Goal: Information Seeking & Learning: Learn about a topic

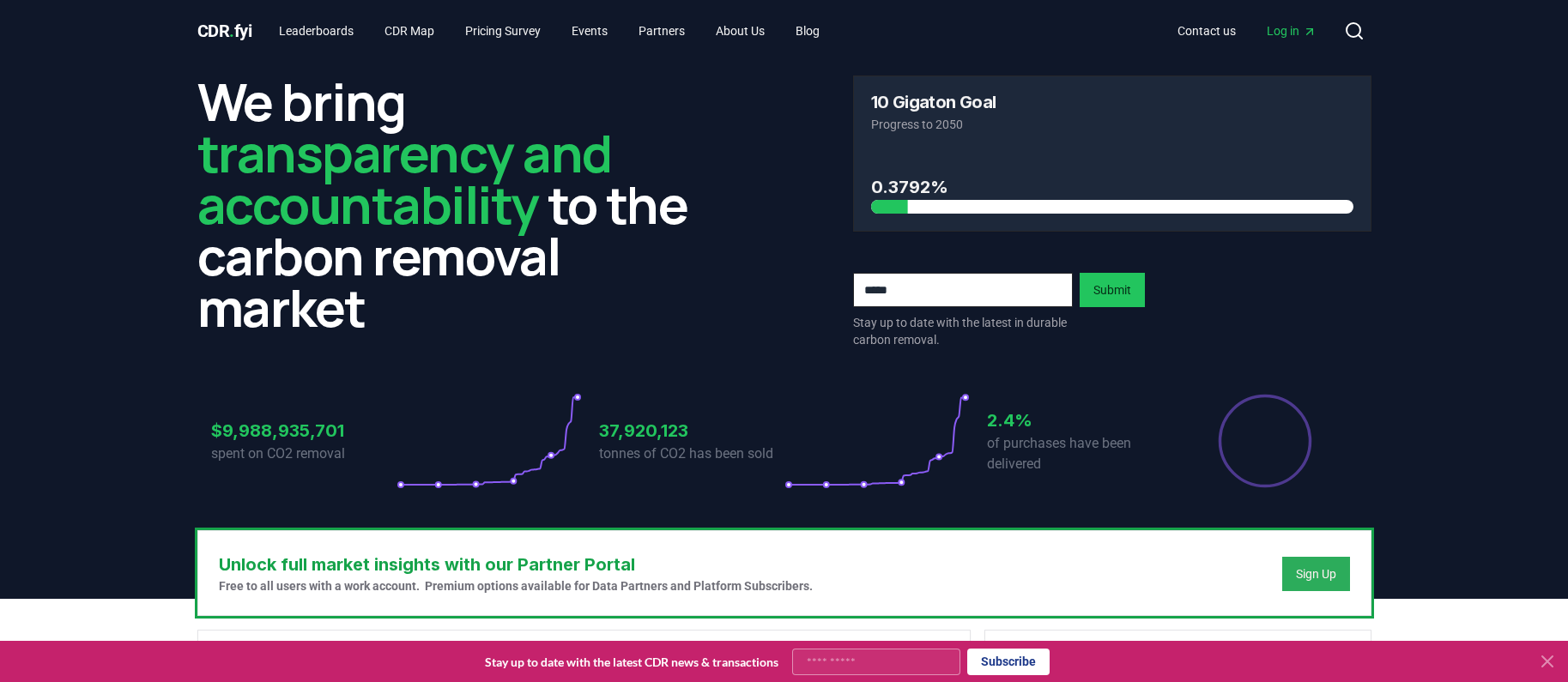
click at [1333, 578] on div "Sign Up" at bounding box center [1316, 574] width 41 height 17
click at [905, 196] on h3 "0.3792%" at bounding box center [1112, 187] width 482 height 26
click at [890, 186] on h3 "0.3792%" at bounding box center [1112, 187] width 482 height 26
click at [410, 29] on link "CDR Map" at bounding box center [409, 31] width 77 height 31
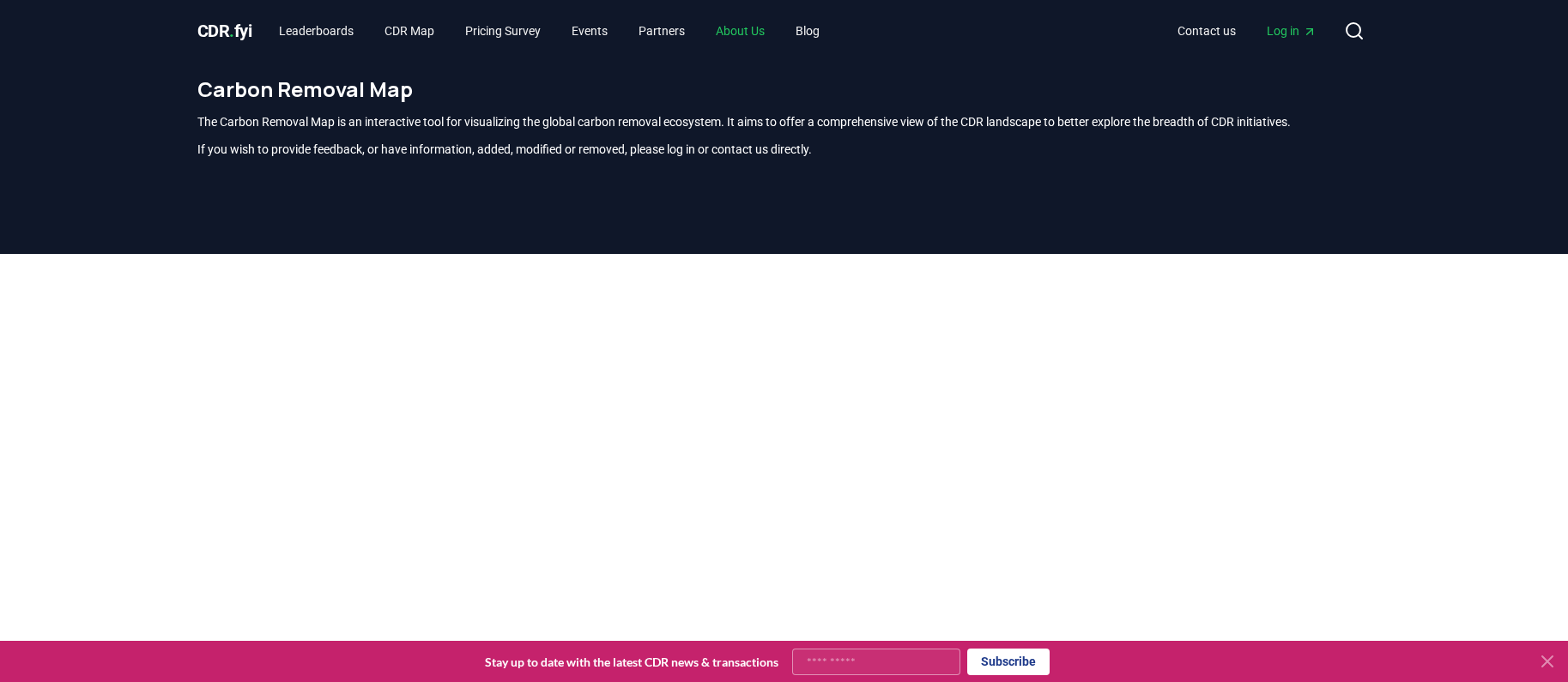
click at [770, 21] on link "About Us" at bounding box center [739, 31] width 76 height 31
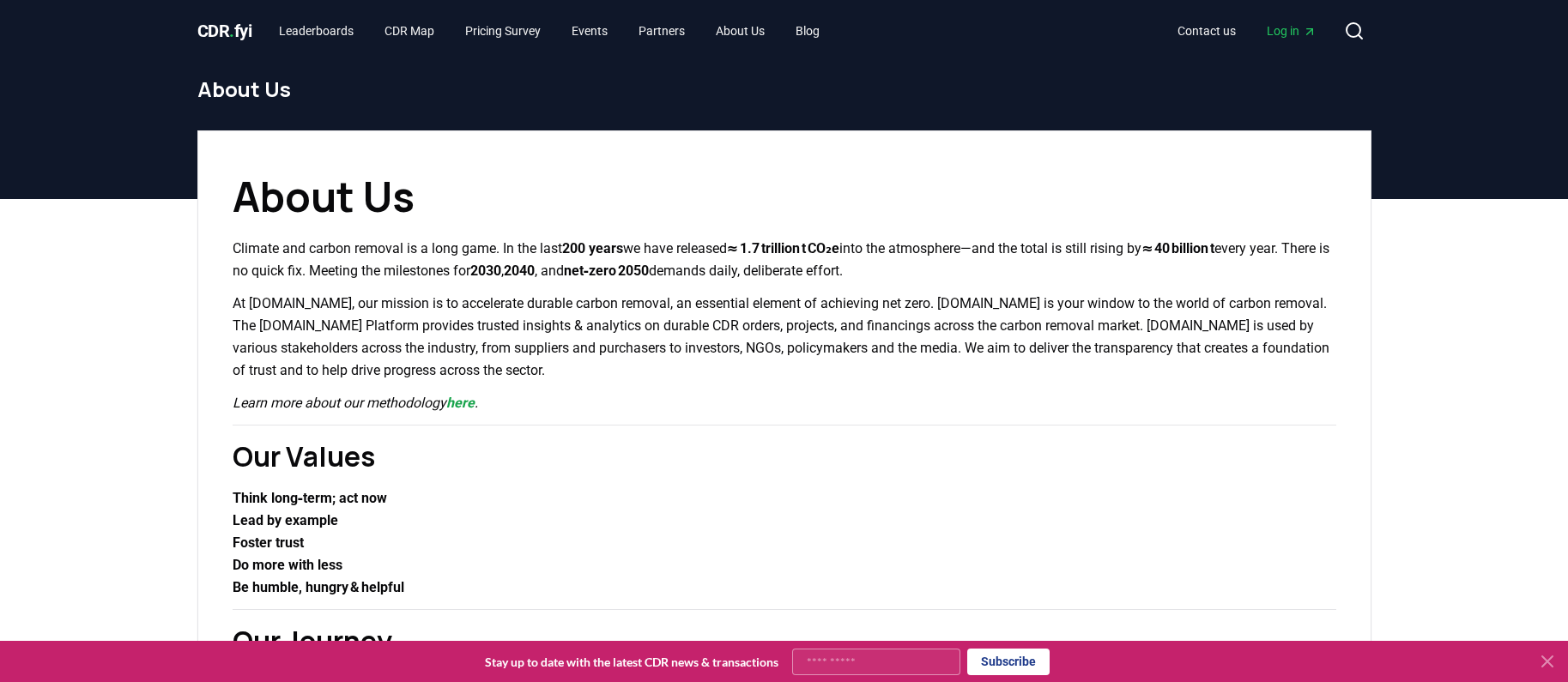
click at [749, 325] on p "At [DOMAIN_NAME], our mission is to accelerate durable carbon removal, an essen…" at bounding box center [784, 337] width 1103 height 89
click at [355, 29] on link "Leaderboards" at bounding box center [317, 31] width 103 height 31
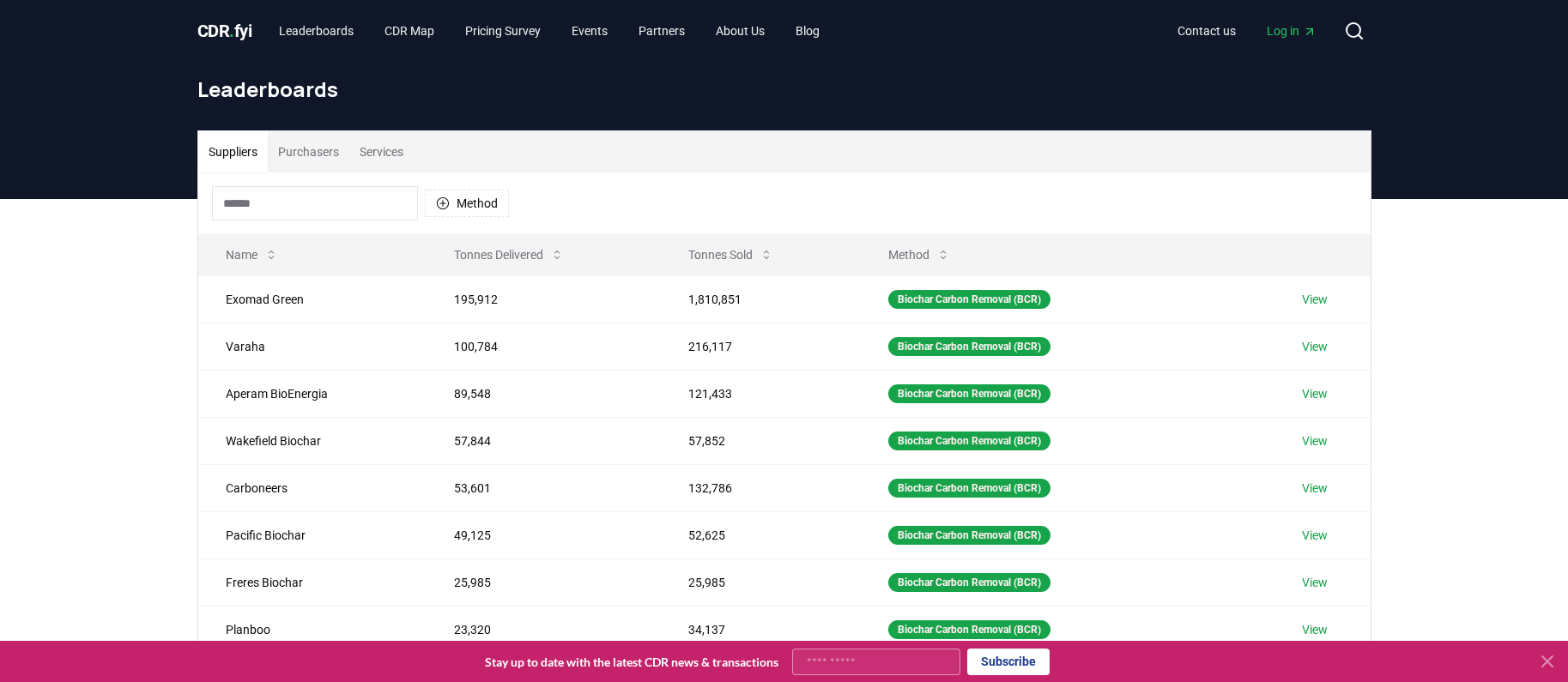
click at [306, 208] on input at bounding box center [315, 202] width 206 height 34
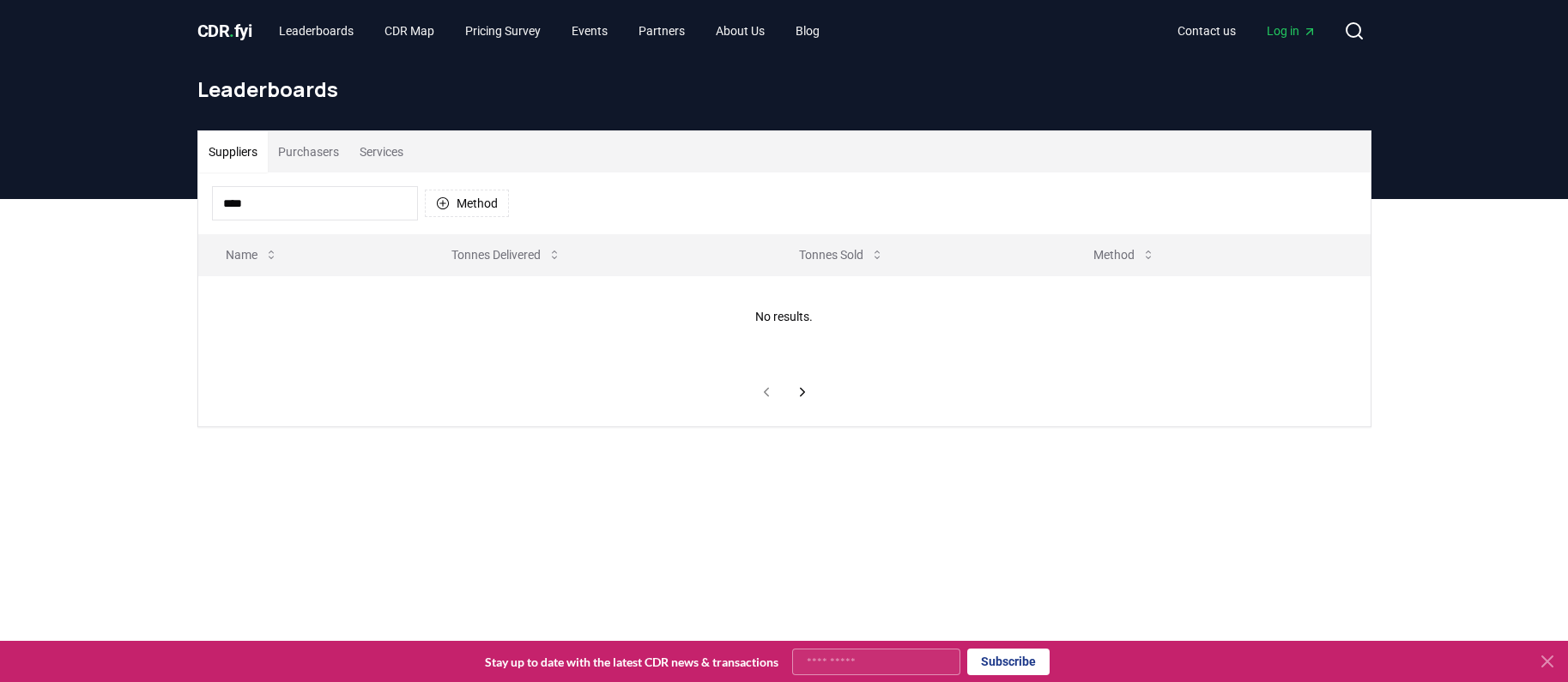
type input "*****"
click at [249, 208] on input "*****" at bounding box center [315, 202] width 206 height 34
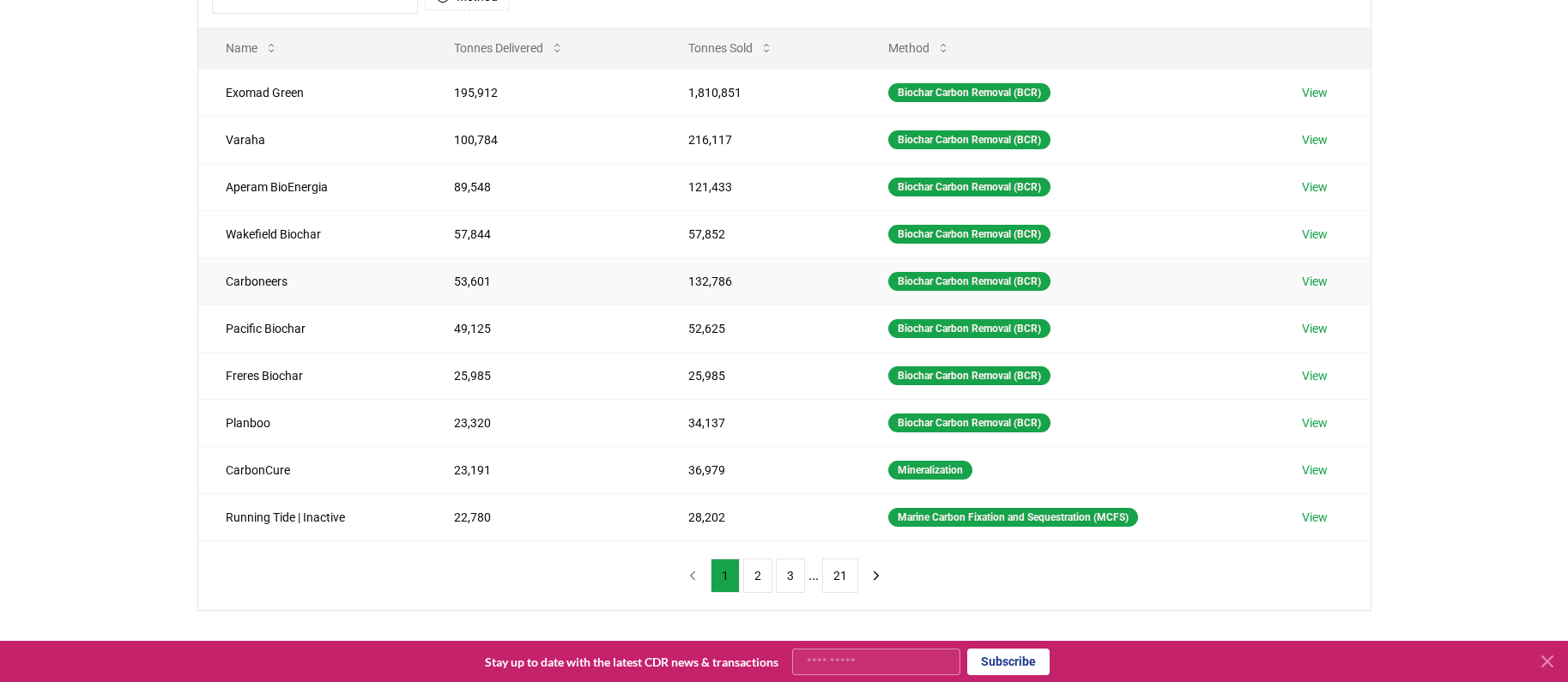
scroll to position [455, 0]
